Goal: Navigation & Orientation: Find specific page/section

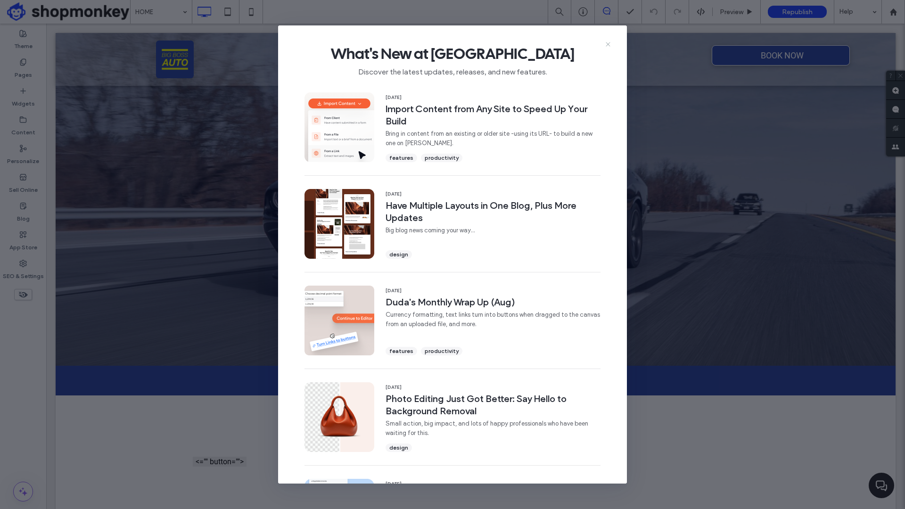
click at [609, 43] on icon at bounding box center [608, 45] width 8 height 8
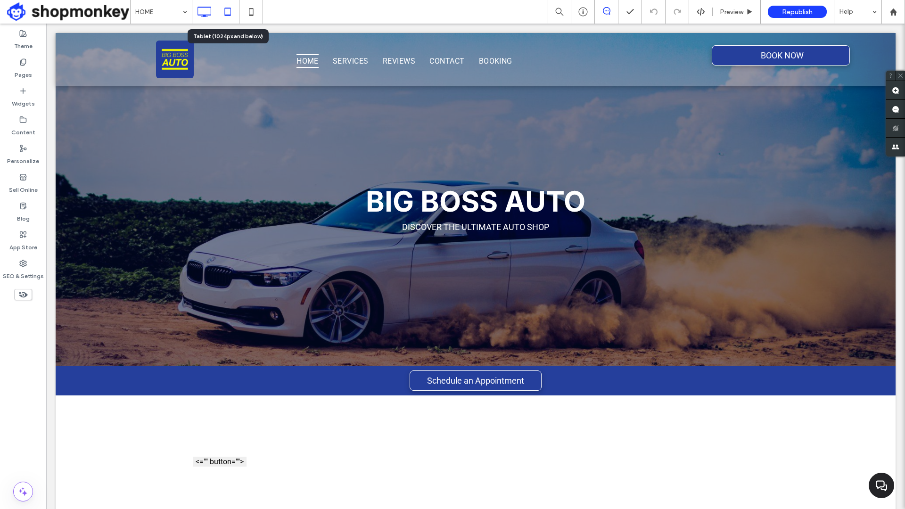
click at [231, 14] on icon at bounding box center [227, 11] width 19 height 19
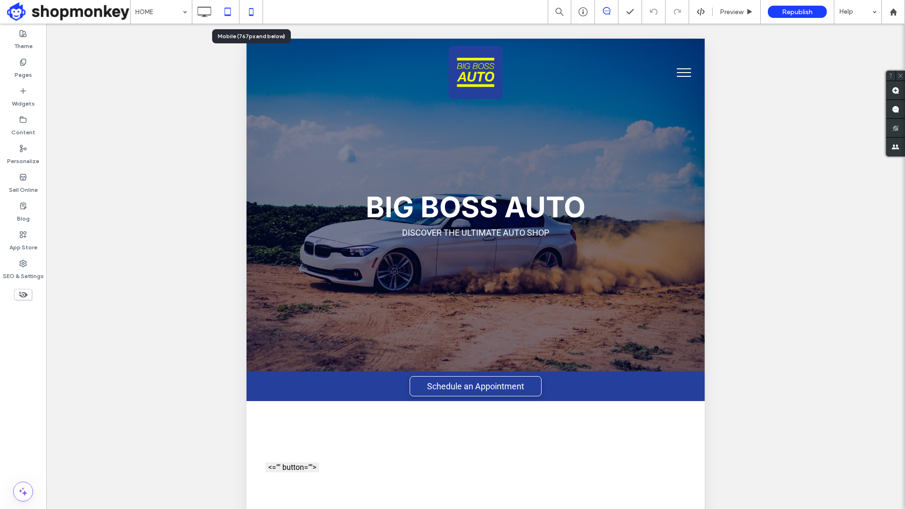
click at [242, 14] on icon at bounding box center [251, 11] width 19 height 19
